Goal: Check status: Check status

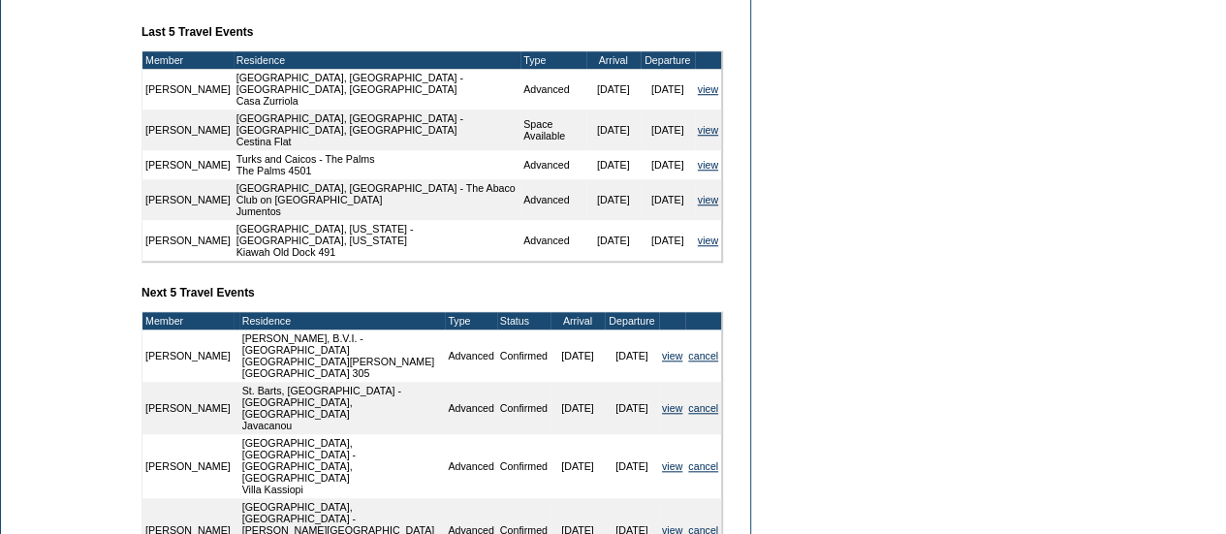
scroll to position [737, 0]
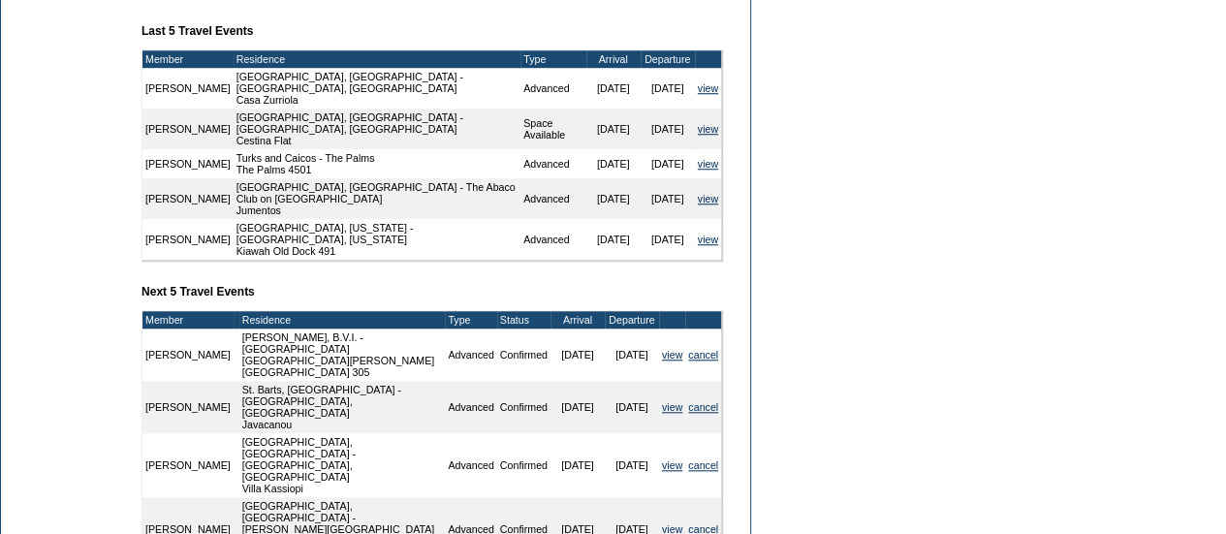
click at [842, 268] on form "Follow Us ::" at bounding box center [613, 28] width 1226 height 1531
drag, startPoint x: 264, startPoint y: 354, endPoint x: 211, endPoint y: 346, distance: 52.9
click at [211, 346] on tr "Dave Hildebrandt Virgin Gorda, B.V.I. - Rosewood Little Dix Bay Mahoe Bay 305 A…" at bounding box center [431, 355] width 579 height 52
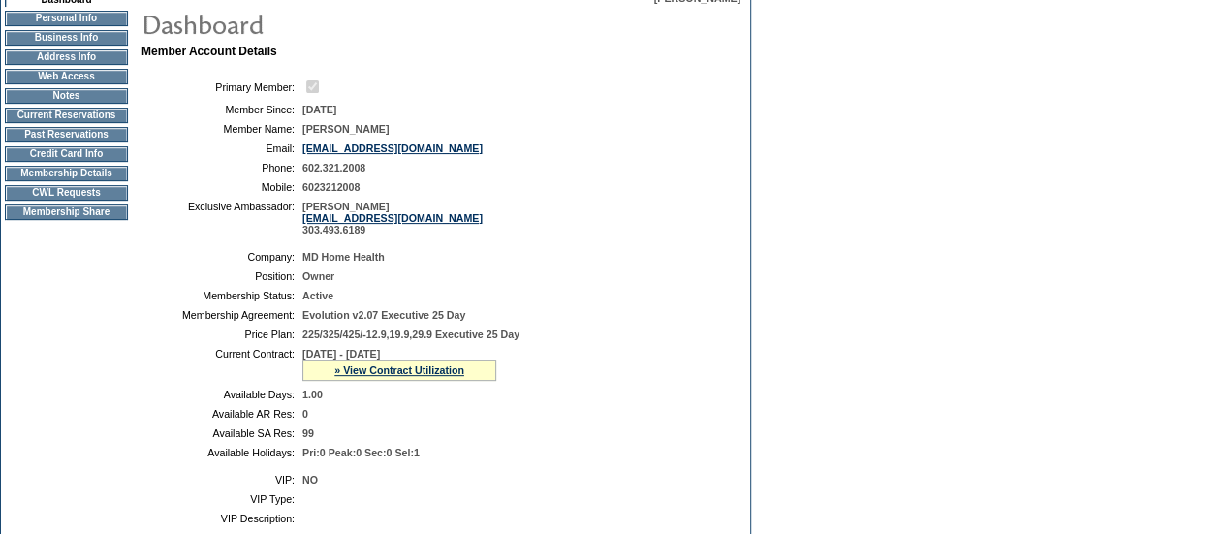
scroll to position [0, 0]
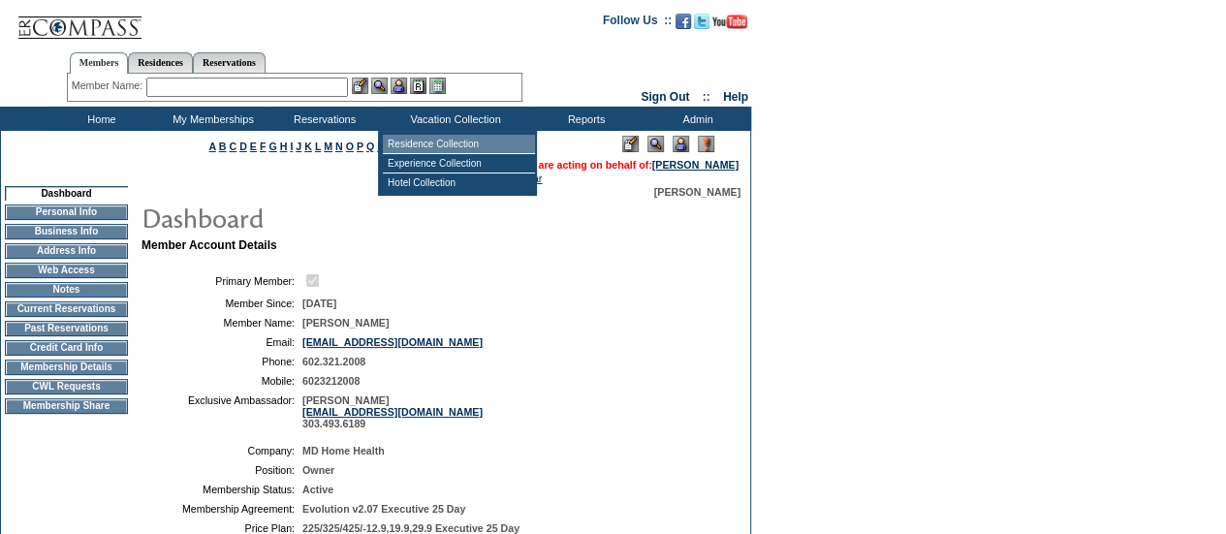
click at [456, 147] on td "Residence Collection" at bounding box center [459, 144] width 152 height 19
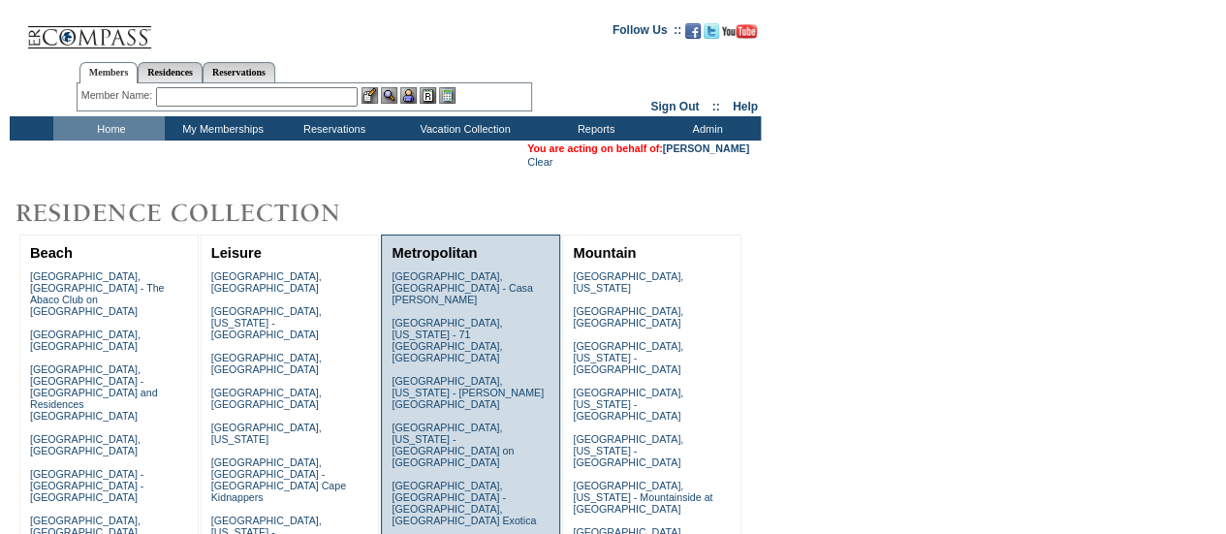
scroll to position [1373, 0]
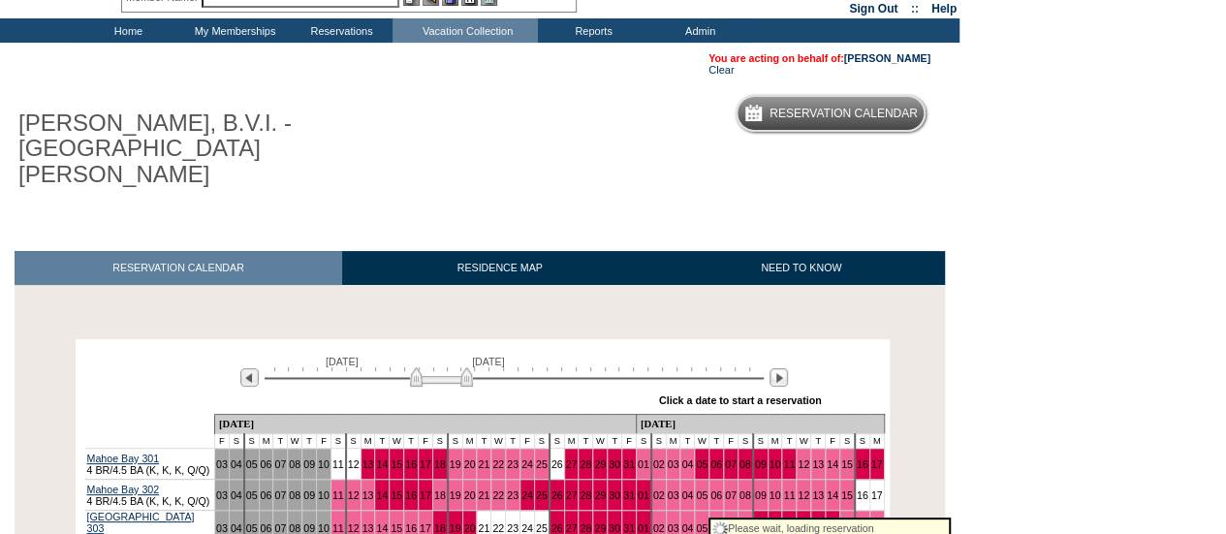
scroll to position [82, 0]
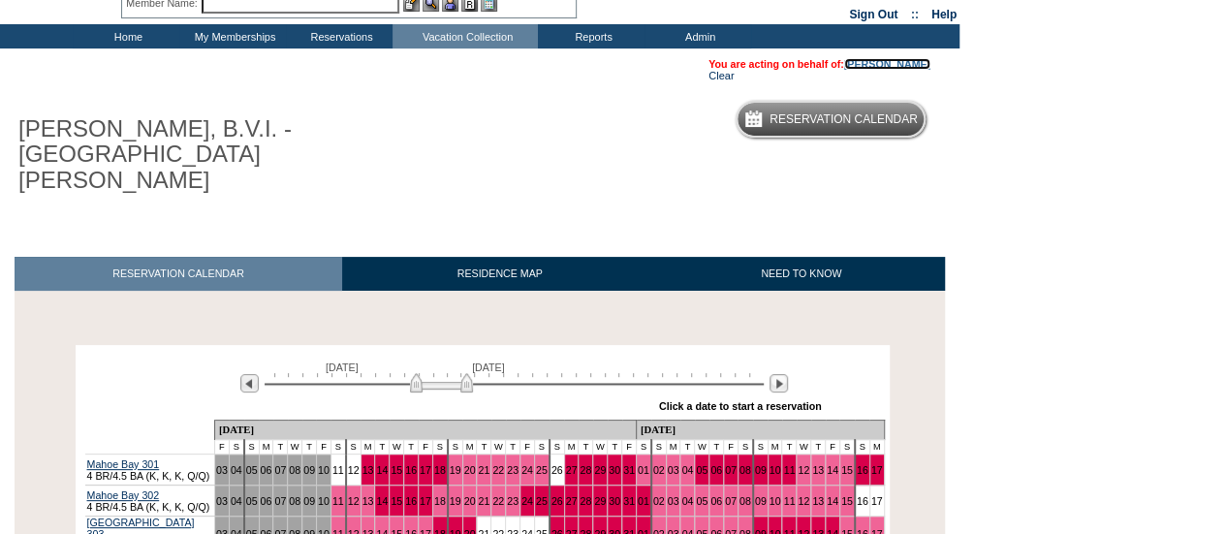
click at [884, 58] on link "[PERSON_NAME]" at bounding box center [887, 64] width 86 height 12
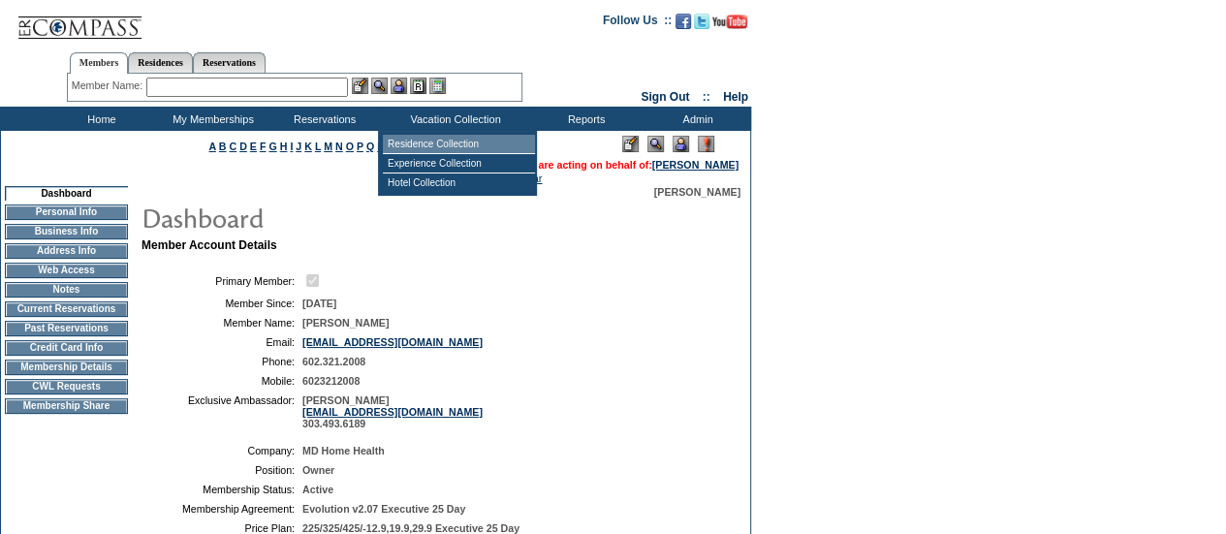
click at [425, 149] on td "Residence Collection" at bounding box center [459, 144] width 152 height 19
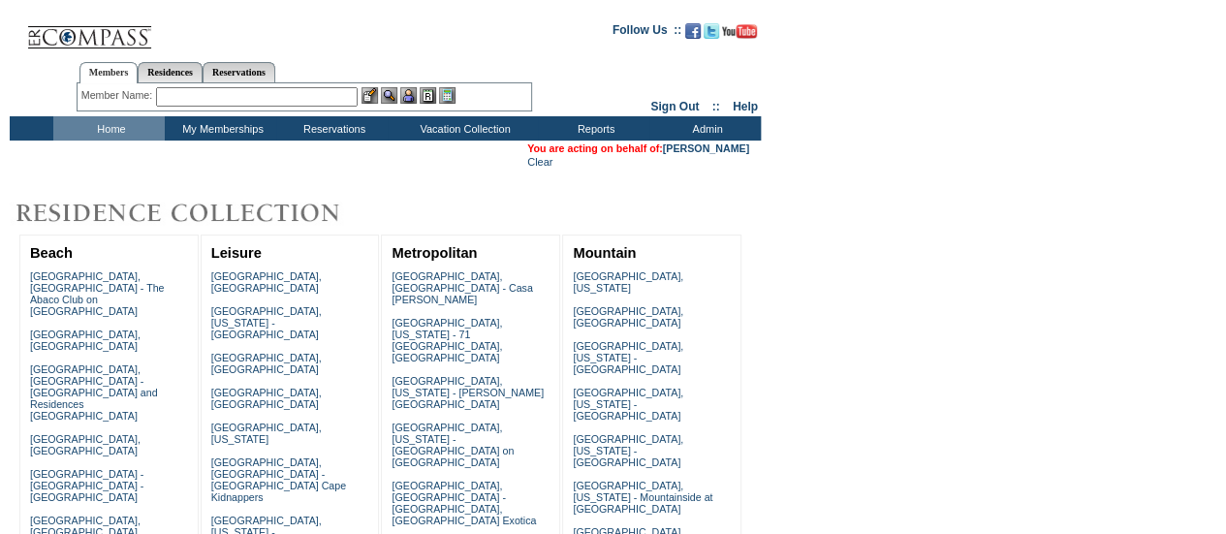
scroll to position [1373, 0]
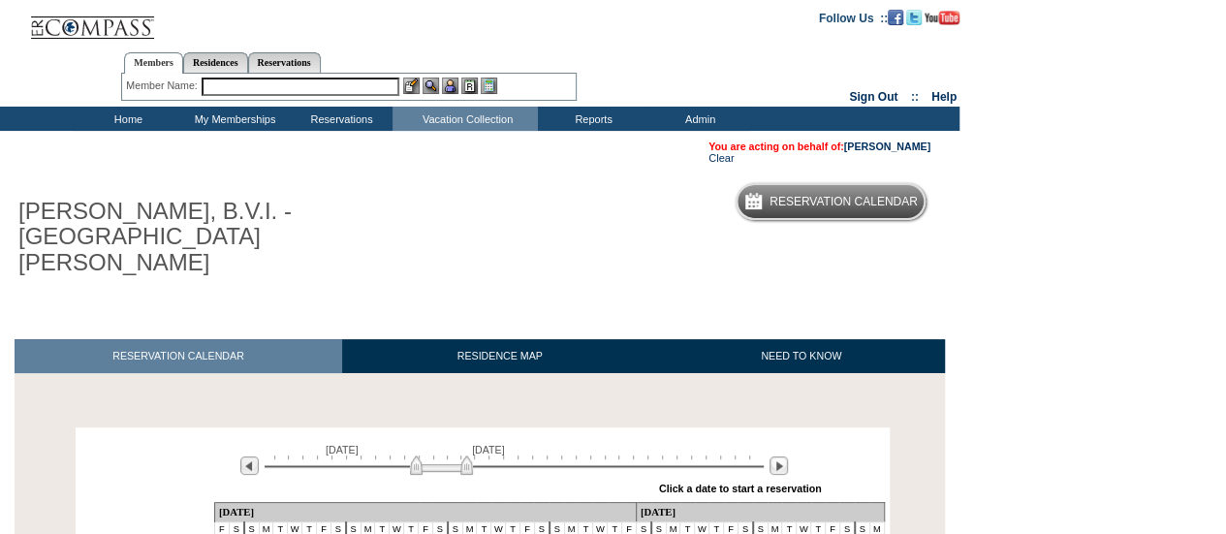
click at [773, 256] on div "[PERSON_NAME], B.V.I. - [GEOGRAPHIC_DATA][PERSON_NAME] Reservation Calendar" at bounding box center [472, 230] width 945 height 115
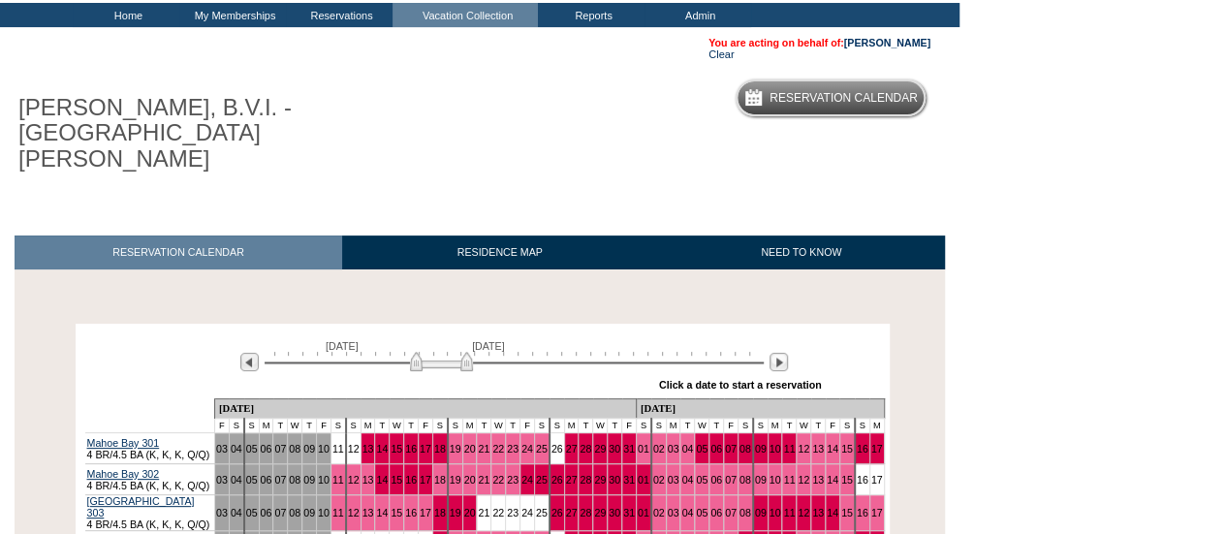
scroll to position [92, 0]
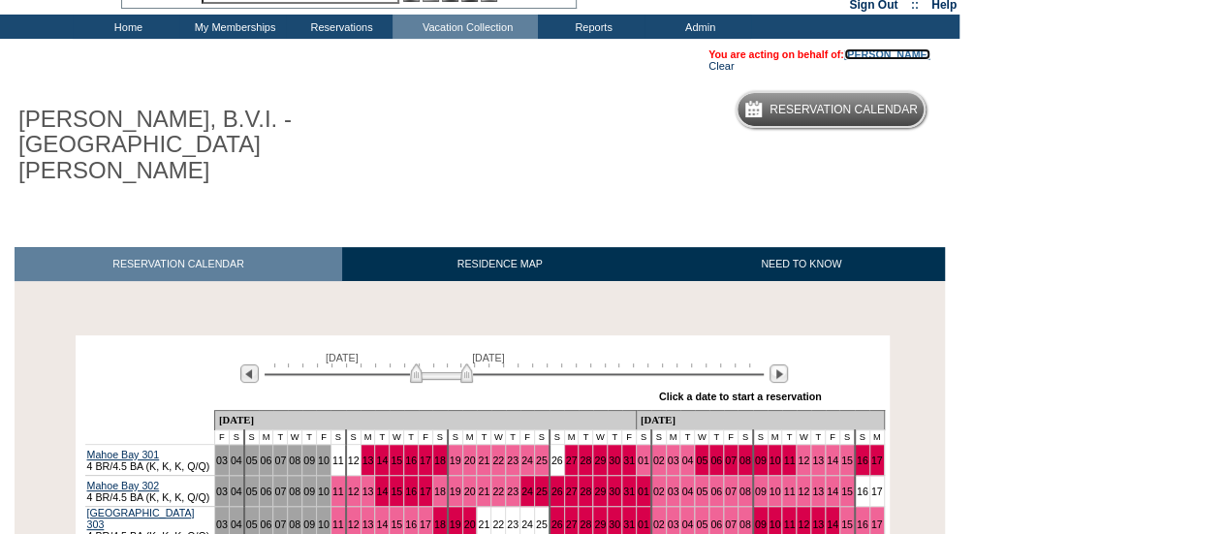
click at [866, 57] on link "[PERSON_NAME]" at bounding box center [887, 54] width 86 height 12
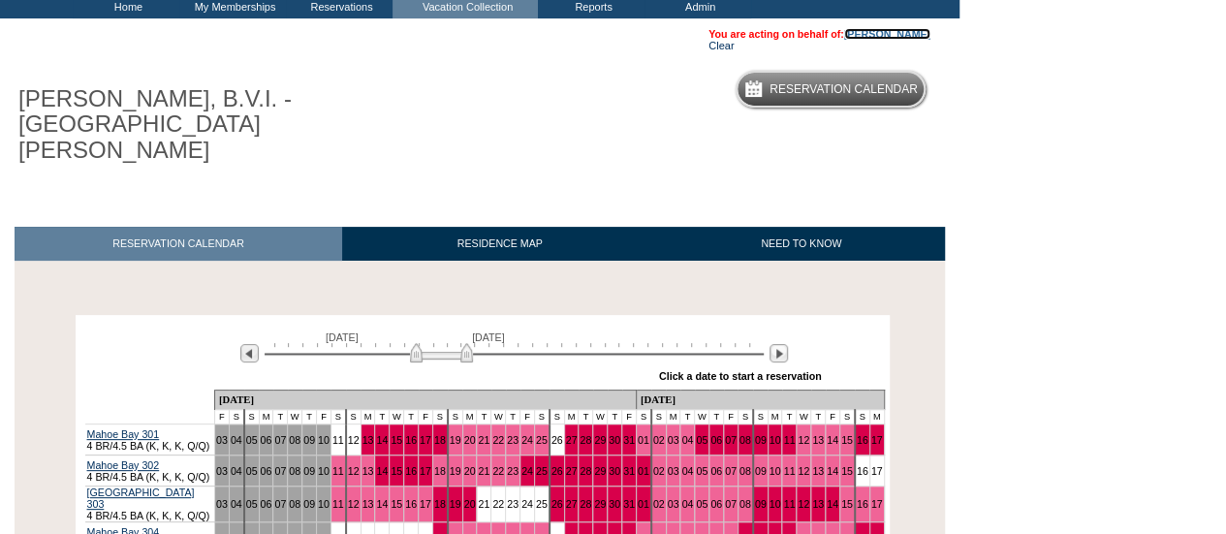
scroll to position [113, 0]
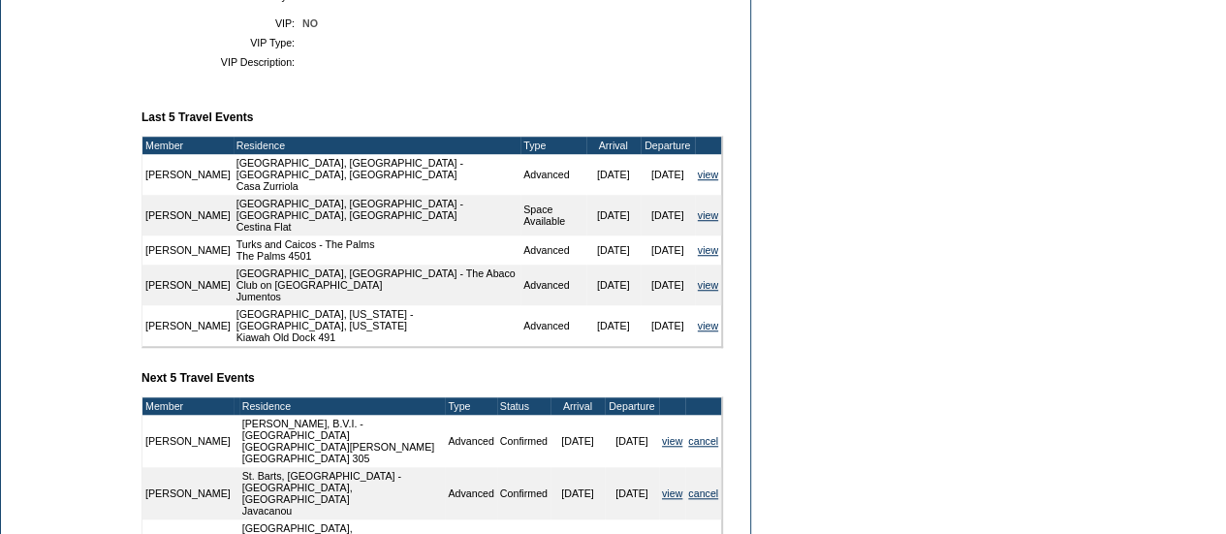
scroll to position [651, 0]
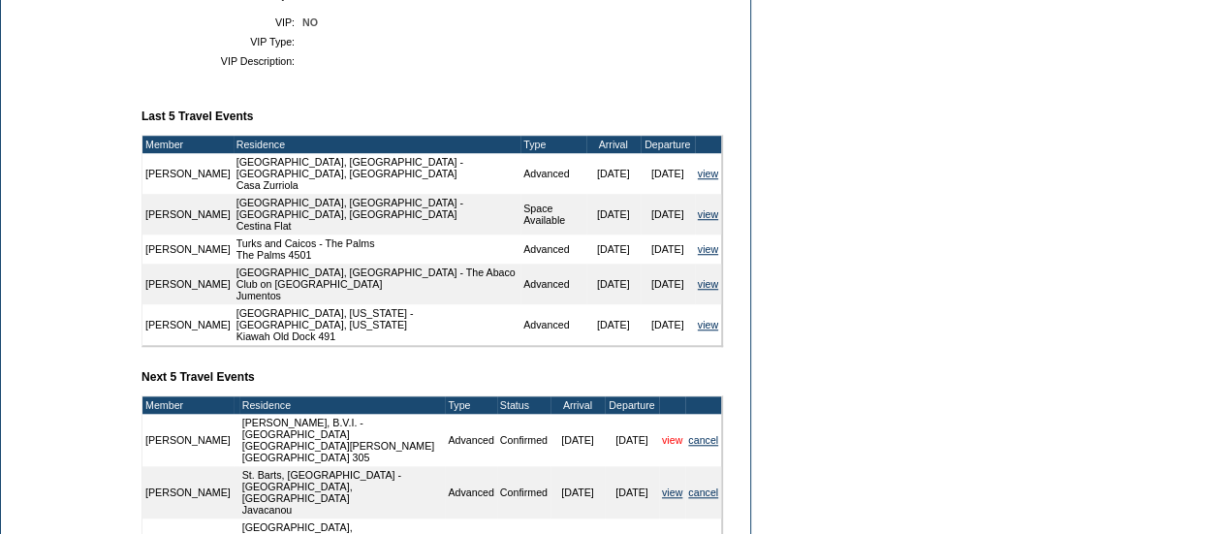
click at [663, 446] on link "view" at bounding box center [672, 440] width 20 height 12
